Goal: Find contact information: Find contact information

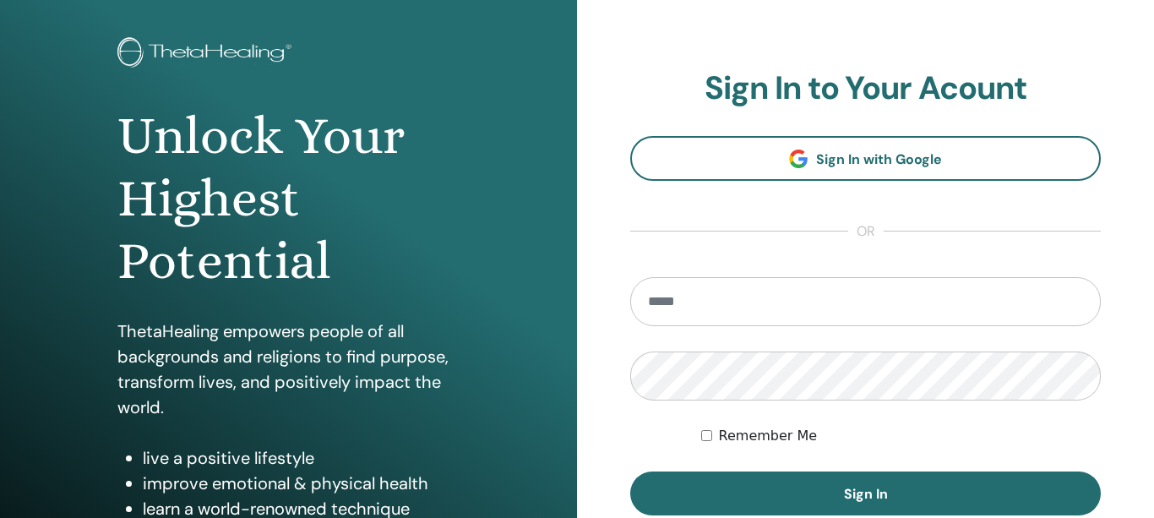
scroll to position [80, 0]
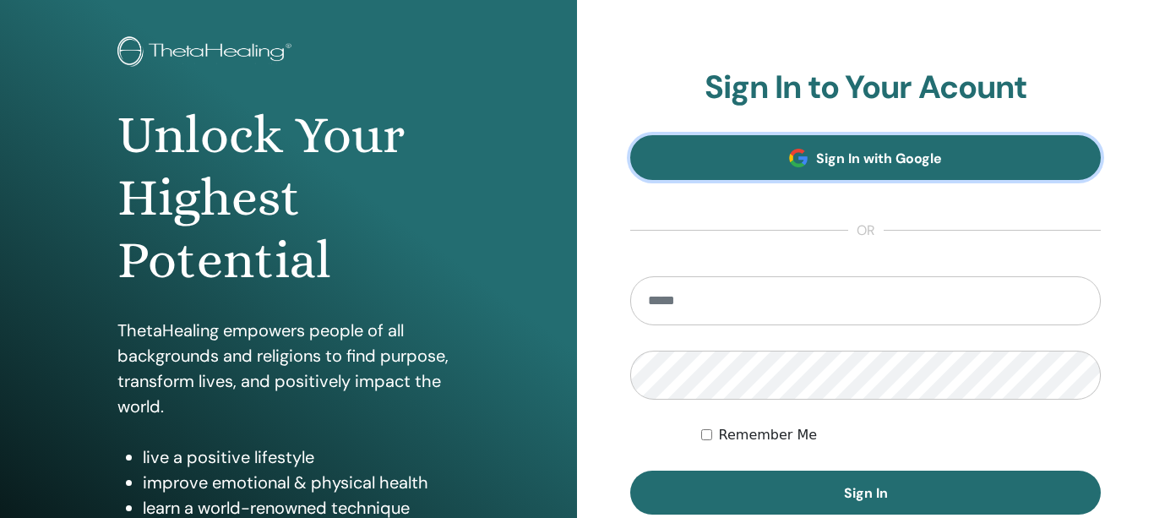
click at [883, 166] on span "Sign In with Google" at bounding box center [879, 158] width 126 height 18
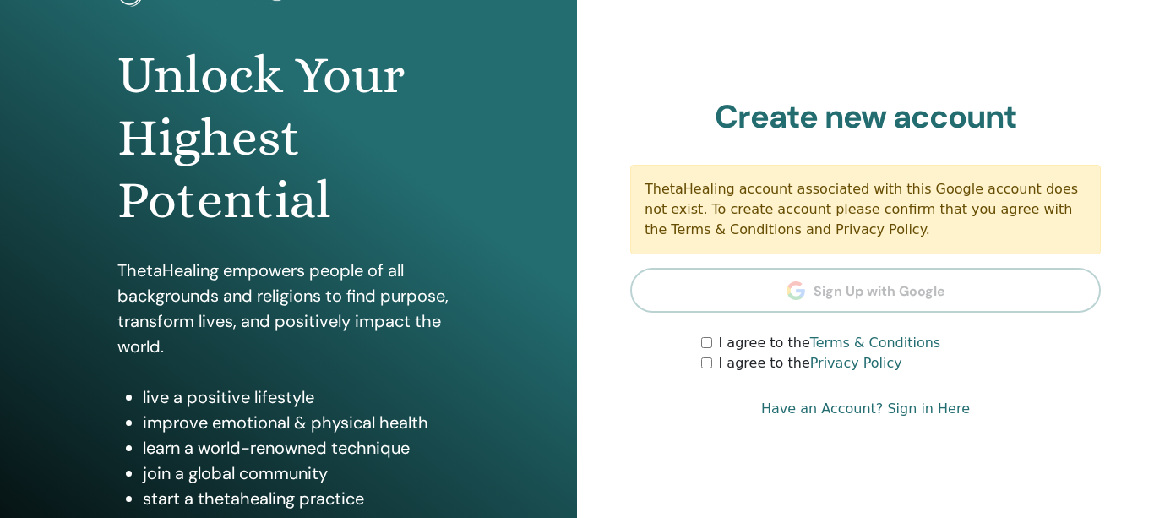
scroll to position [143, 0]
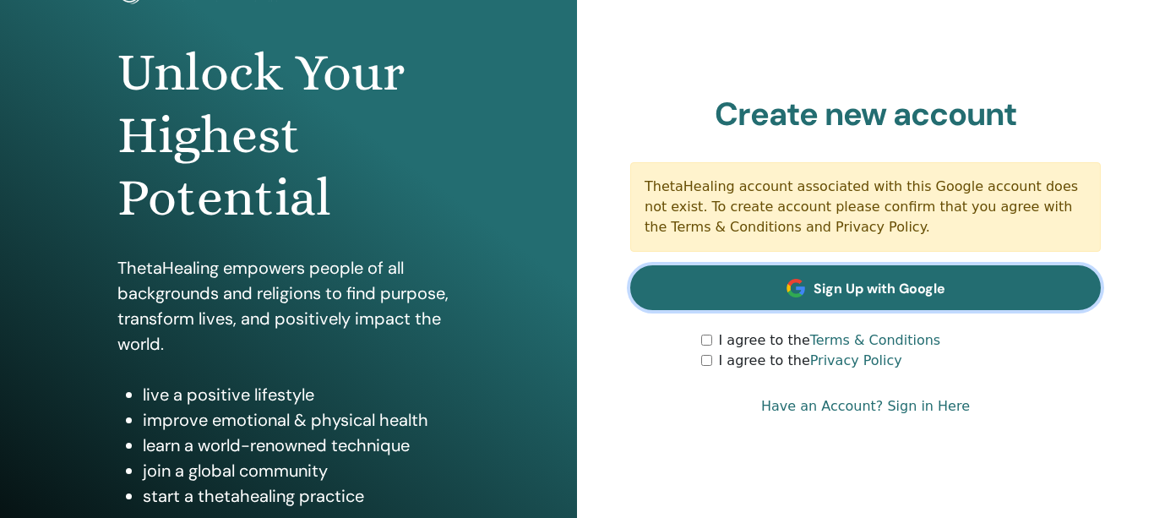
click at [788, 283] on span at bounding box center [795, 288] width 19 height 19
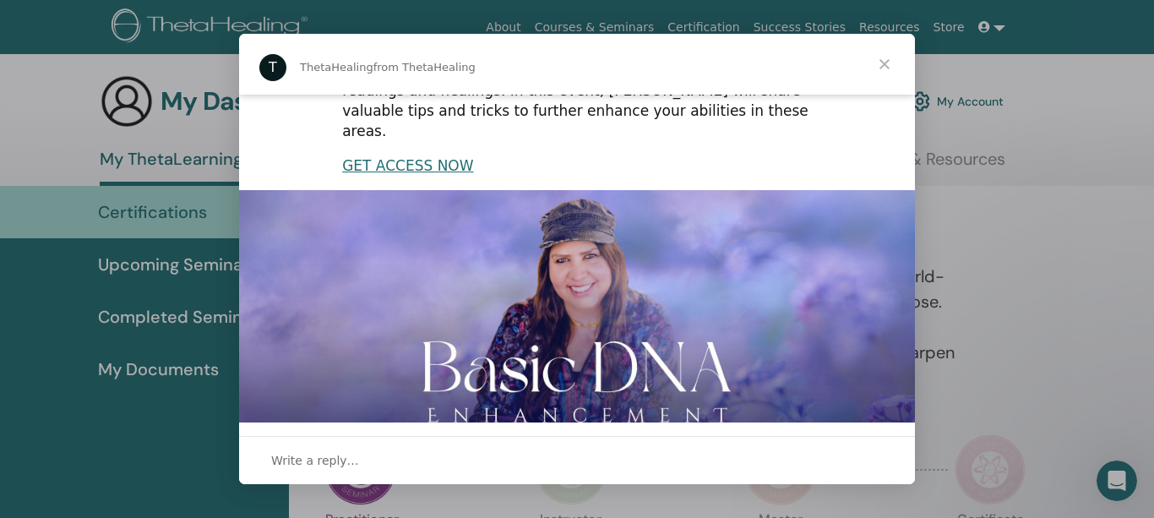
scroll to position [485, 0]
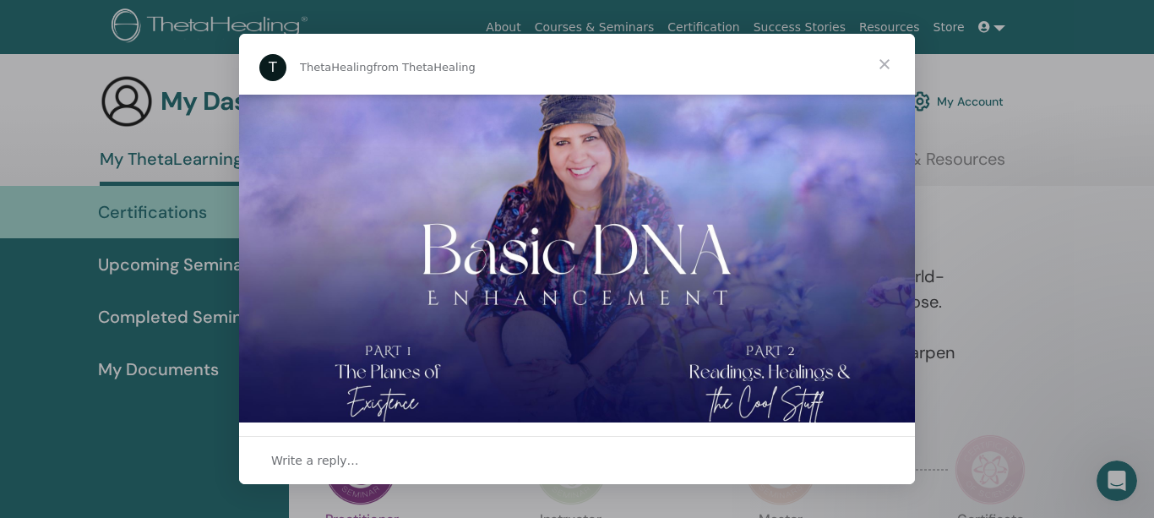
click at [884, 59] on span "Close" at bounding box center [884, 64] width 61 height 61
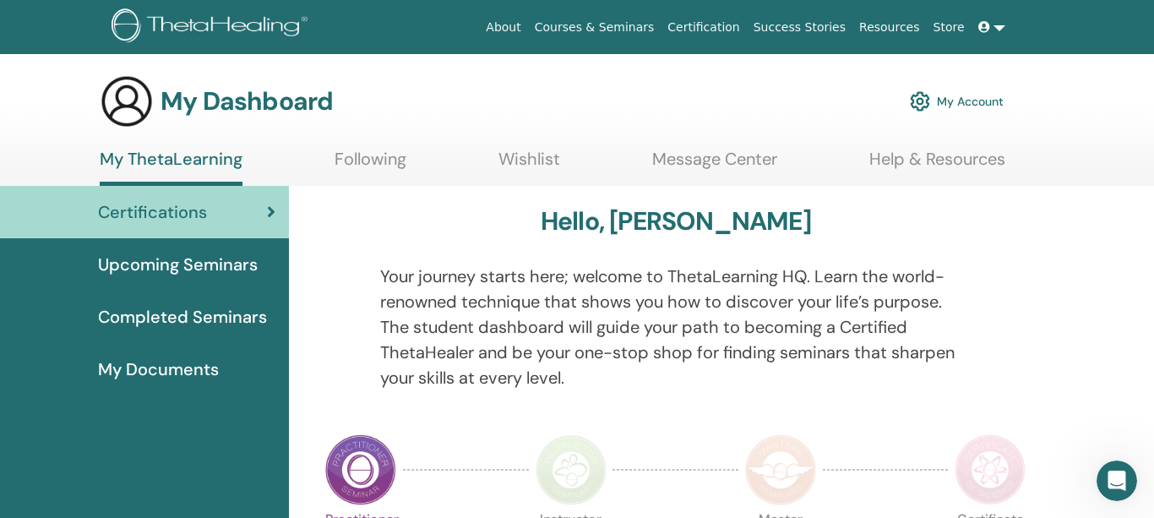
click at [937, 179] on link "Help & Resources" at bounding box center [937, 165] width 136 height 33
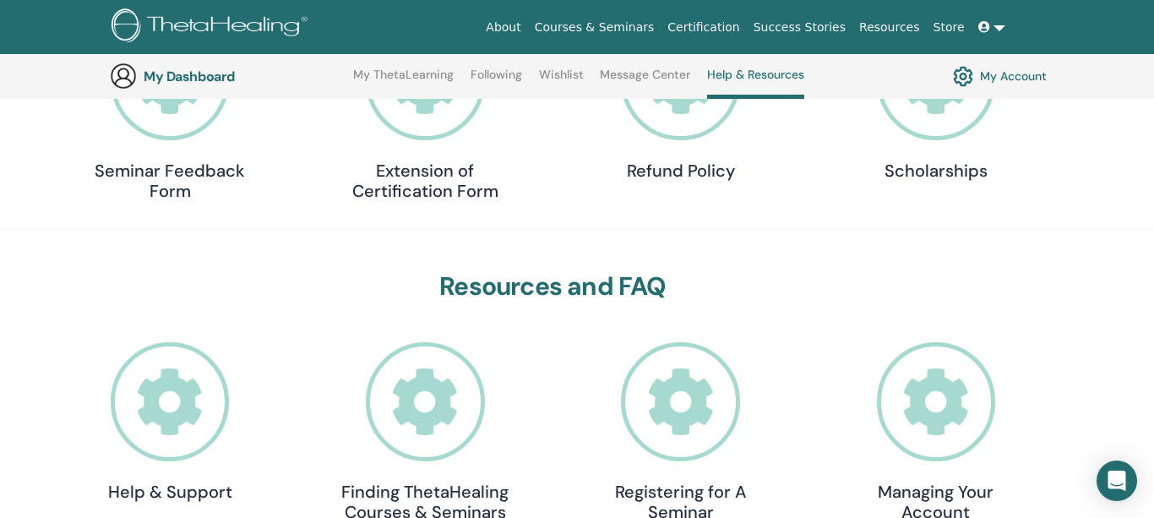
scroll to position [321, 0]
click at [950, 421] on icon at bounding box center [936, 400] width 119 height 119
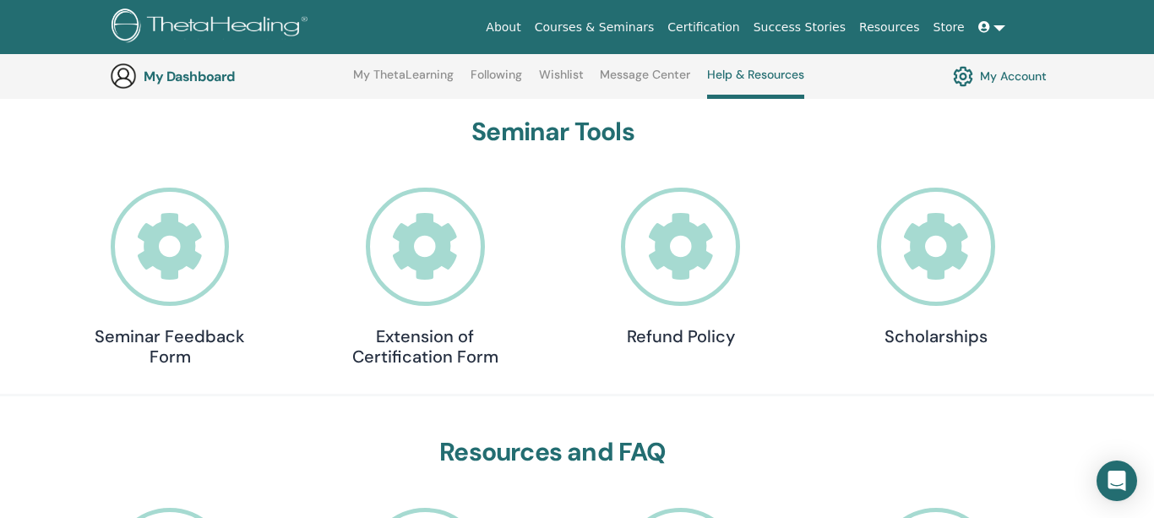
scroll to position [128, 0]
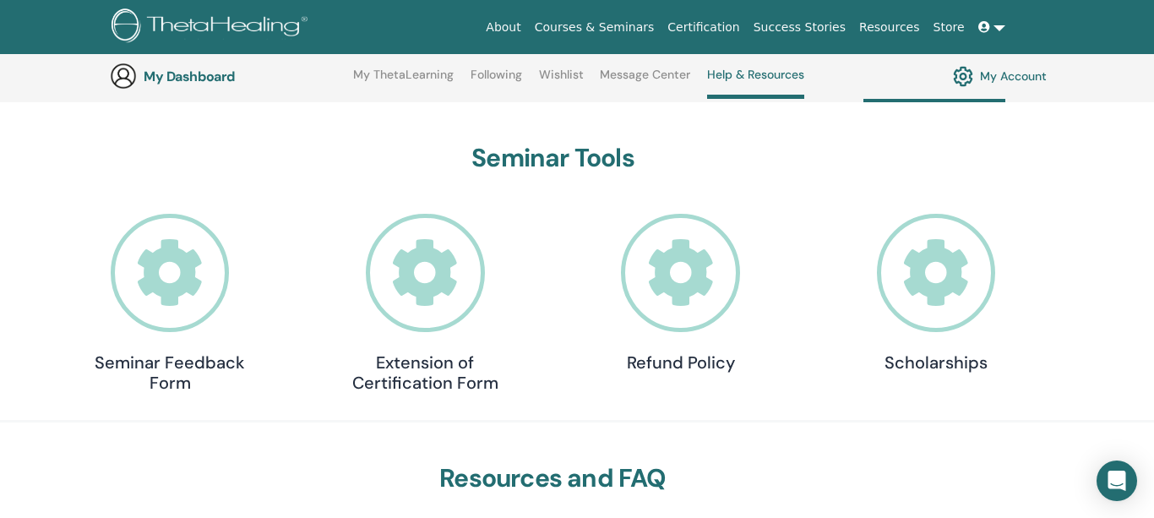
click at [457, 287] on icon at bounding box center [425, 273] width 119 height 119
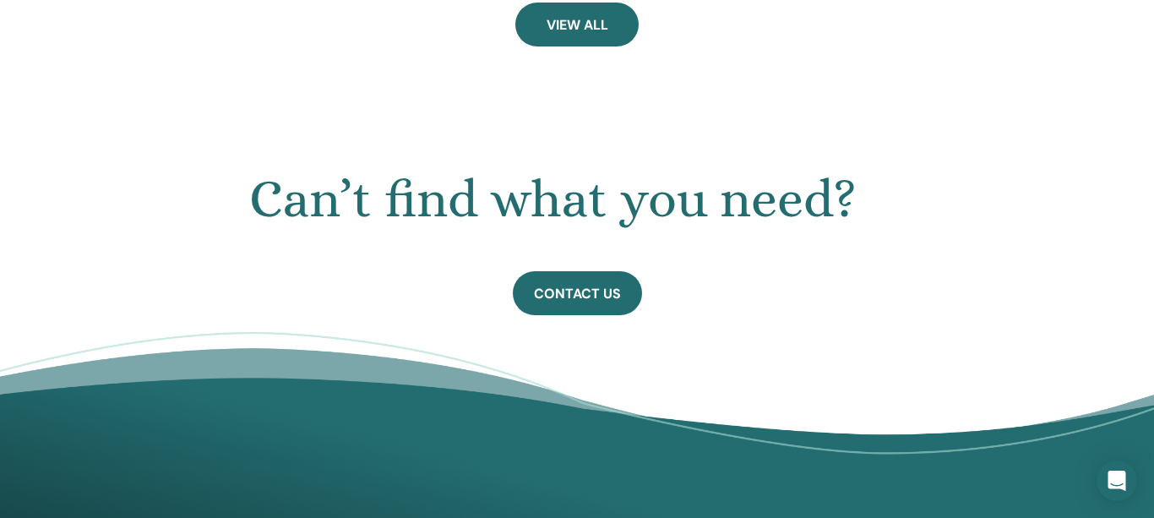
scroll to position [888, 0]
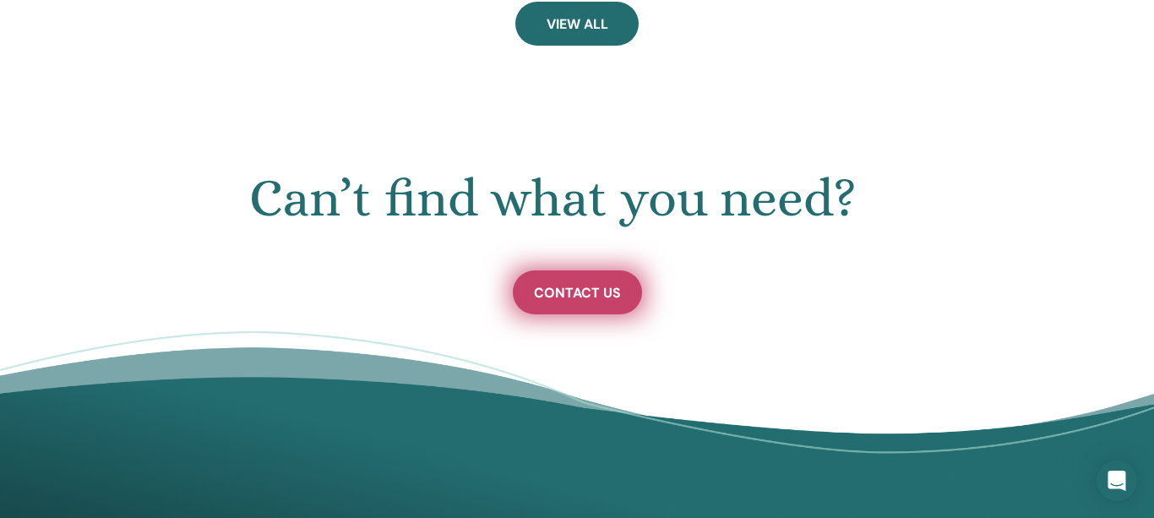
click at [577, 289] on span "Contact Us" at bounding box center [577, 293] width 87 height 18
